Goal: Transaction & Acquisition: Purchase product/service

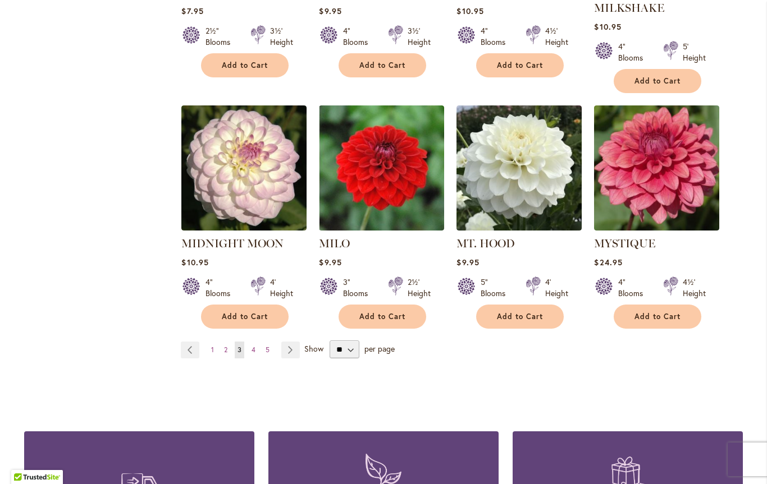
scroll to position [927, 0]
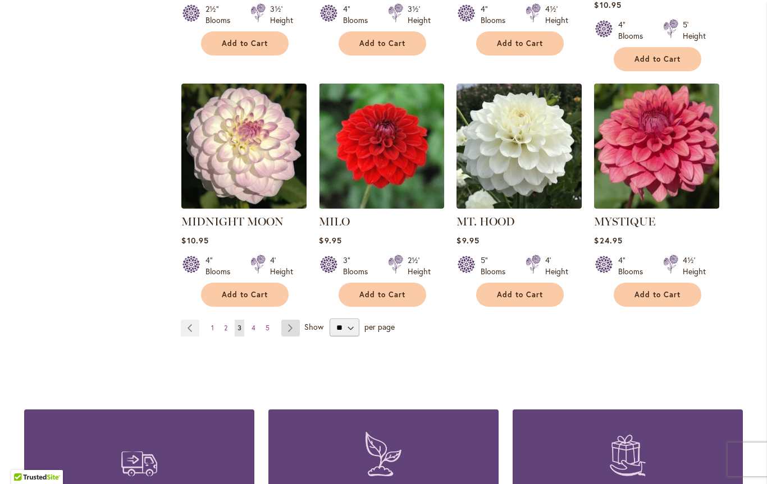
click at [290, 320] on link "Page Next" at bounding box center [290, 328] width 19 height 17
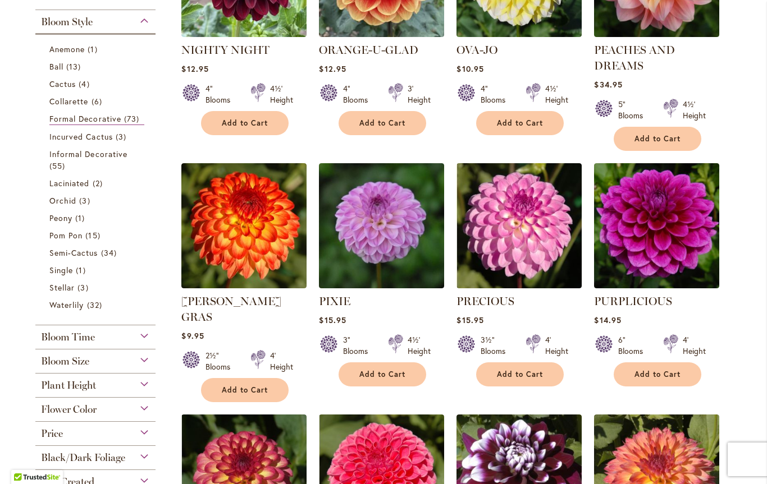
scroll to position [340, 0]
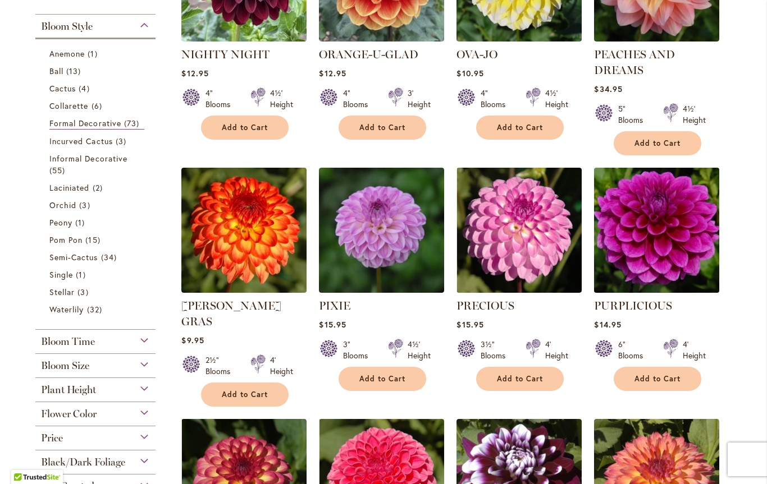
click at [652, 232] on img at bounding box center [656, 229] width 131 height 131
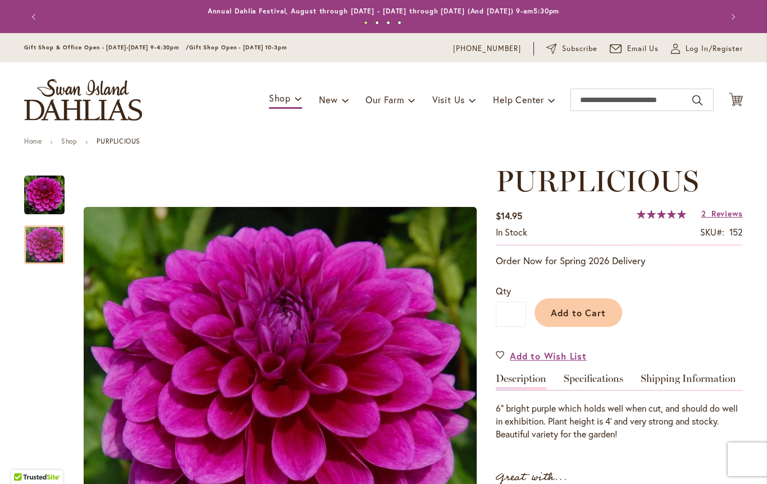
click at [44, 250] on img "PURPLICIOUS" at bounding box center [44, 245] width 40 height 40
